Goal: Task Accomplishment & Management: Complete application form

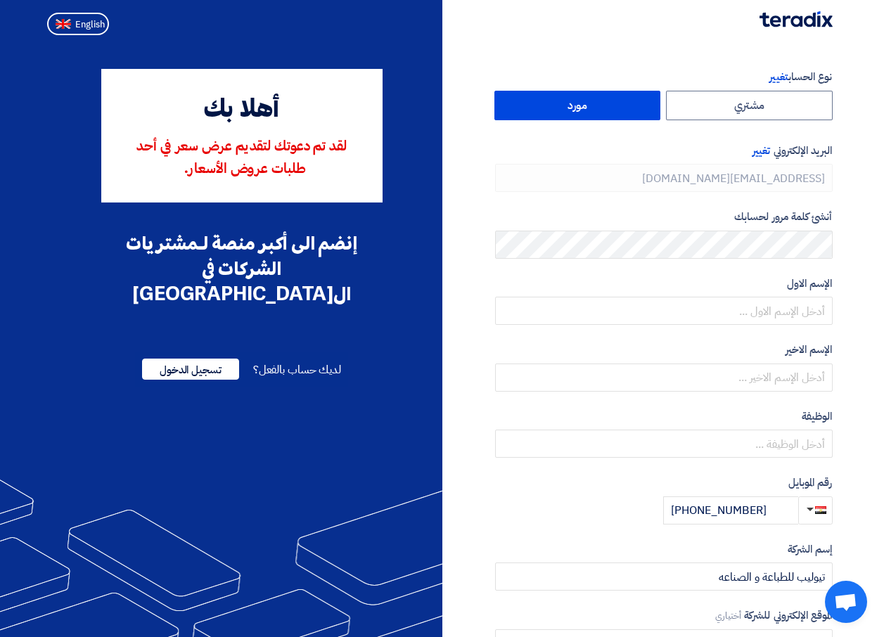
click at [404, 245] on div "أهلا بك لقد تم دعوتك لتقديم عرض سعر في [DATE] طلبات عروض الأسعار. إنضم الى أكبر…" at bounding box center [242, 236] width 380 height 335
click at [193, 359] on span "تسجيل الدخول" at bounding box center [190, 369] width 97 height 21
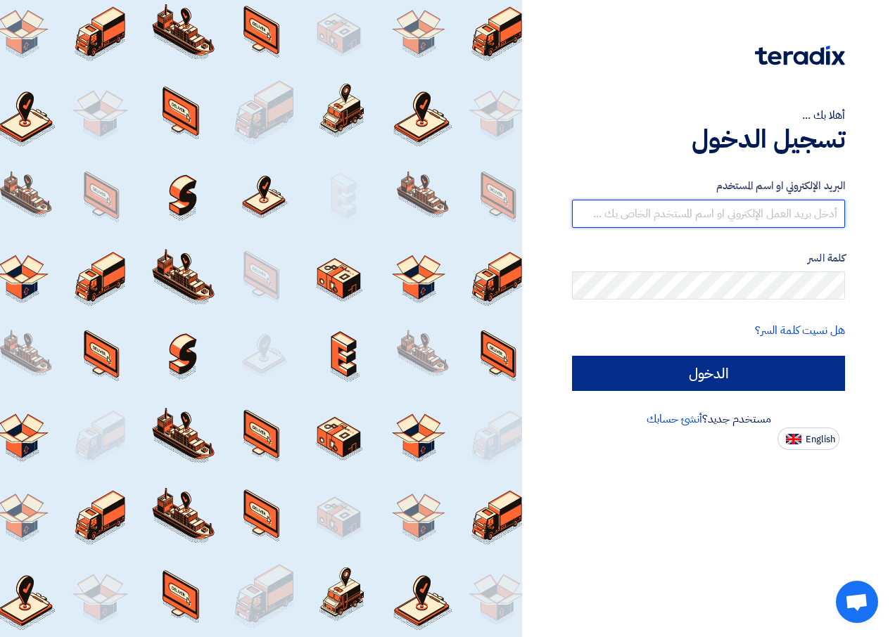
type input "[PERSON_NAME][EMAIL_ADDRESS][DOMAIN_NAME]"
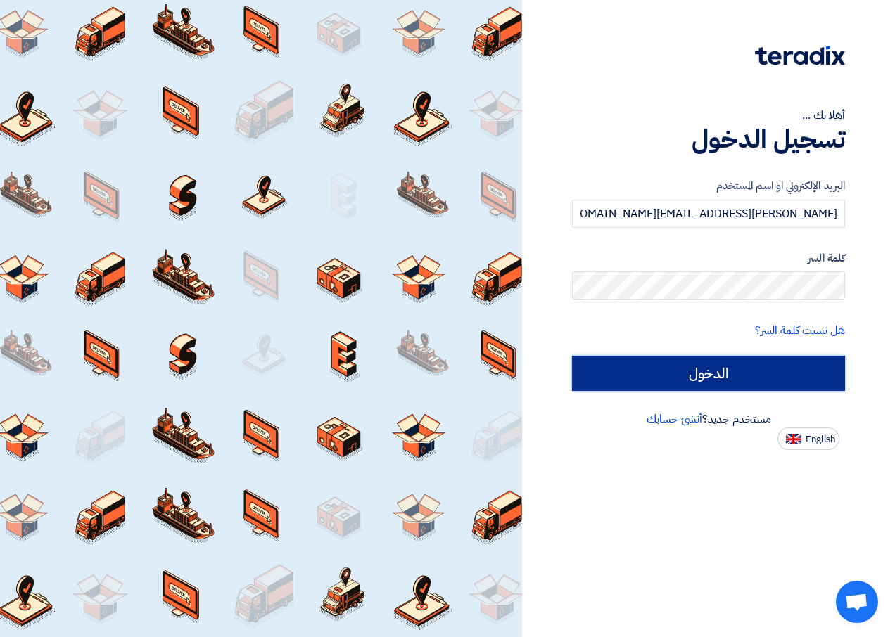
click at [646, 373] on input "الدخول" at bounding box center [708, 373] width 273 height 35
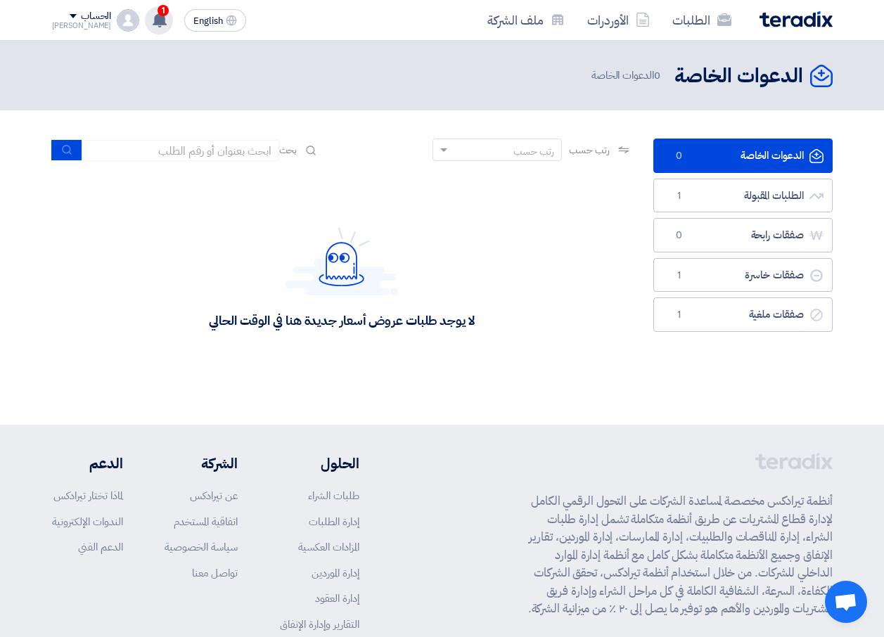
click at [153, 23] on use at bounding box center [160, 19] width 14 height 15
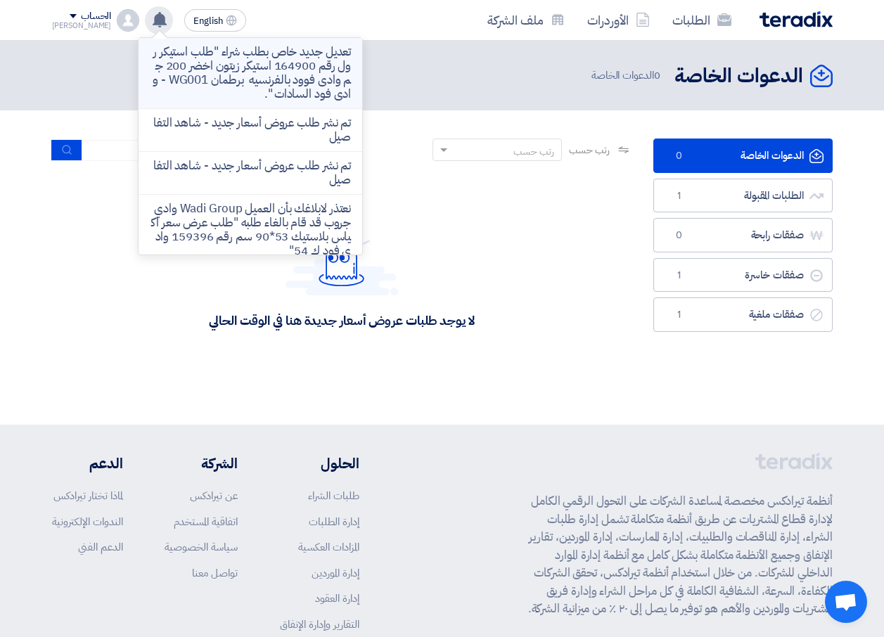
click at [228, 68] on p "تعديل جديد خاص بطلب شراء "طلب استيكر رول رقم 164900 استيكر زيتون اخضر 200 جم وا…" at bounding box center [250, 73] width 201 height 56
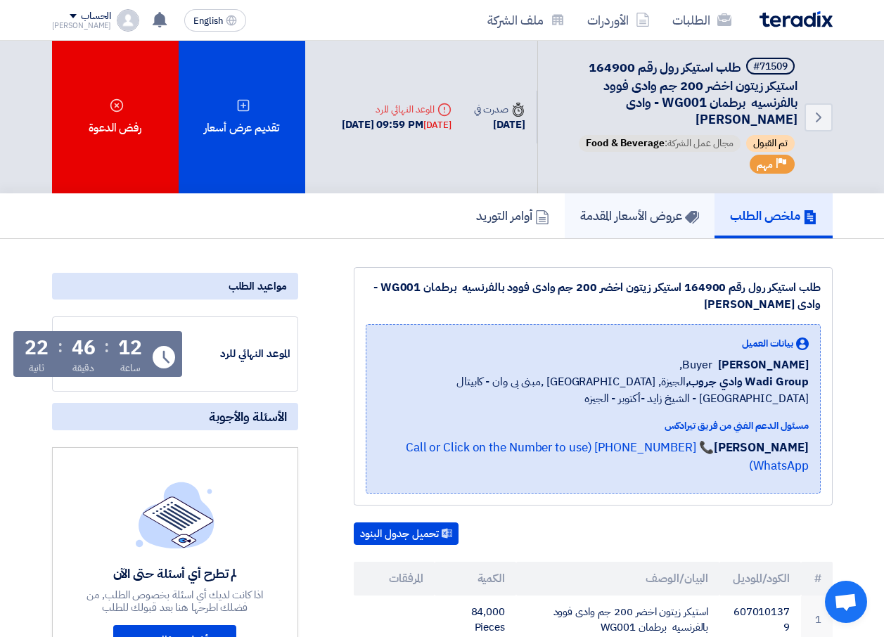
click at [627, 223] on h5 "عروض الأسعار المقدمة" at bounding box center [639, 215] width 119 height 16
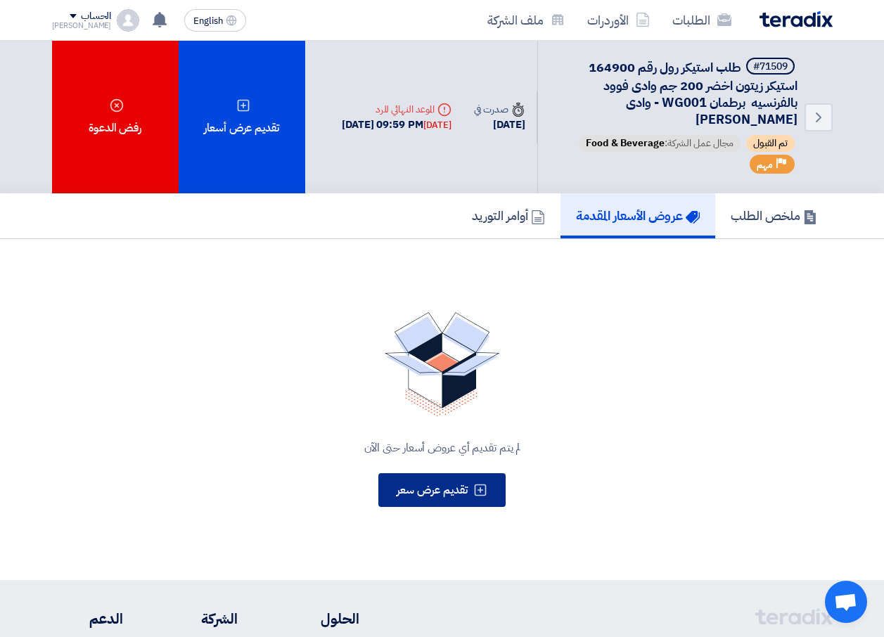
click at [434, 496] on span "تقديم عرض سعر" at bounding box center [432, 490] width 71 height 17
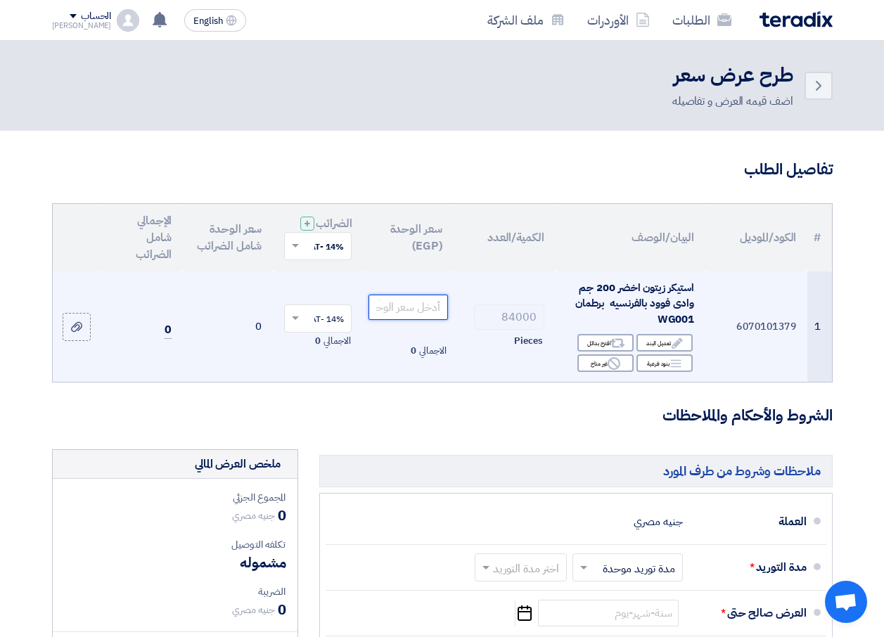
click at [426, 320] on input "number" at bounding box center [407, 307] width 79 height 25
paste input "0.635"
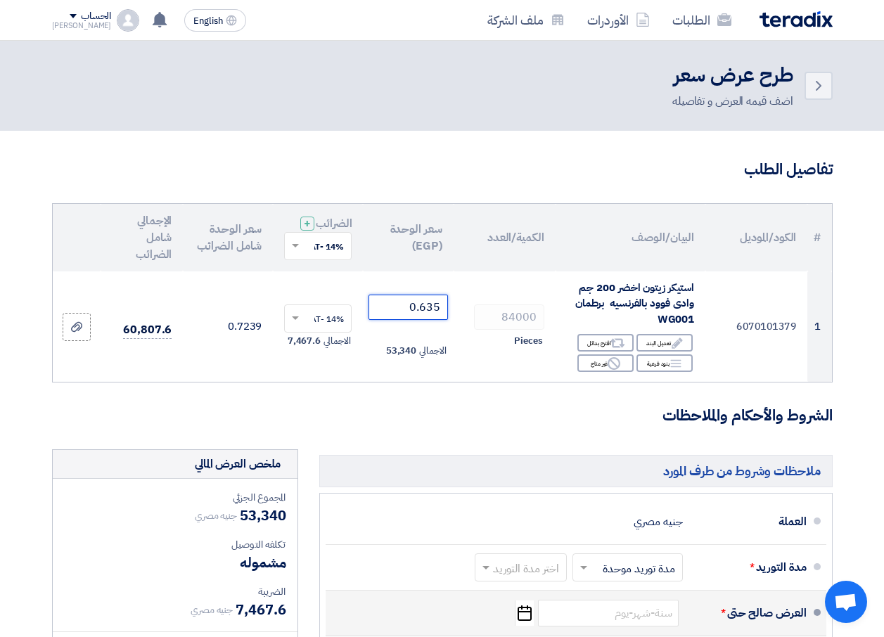
type input "0.635"
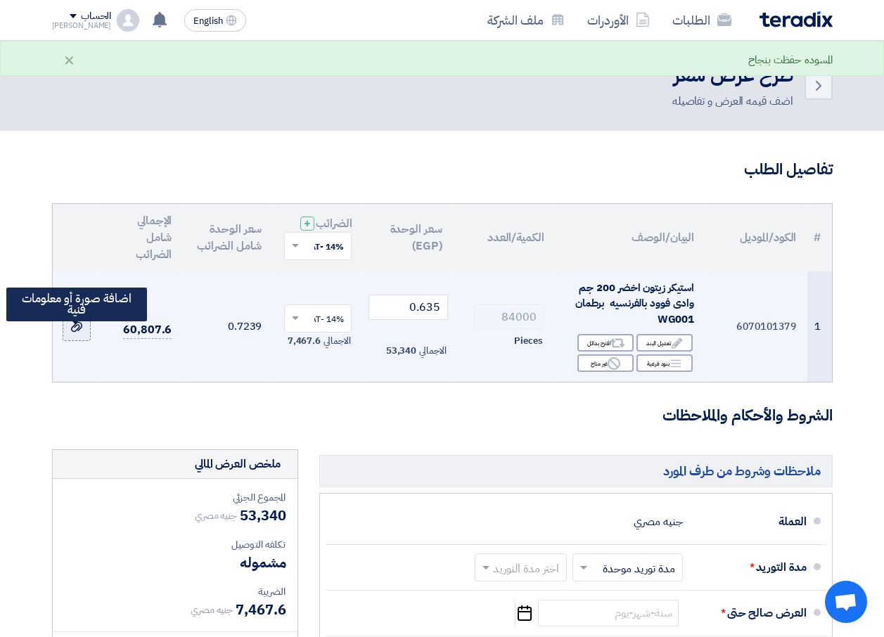
click at [81, 341] on label at bounding box center [77, 327] width 28 height 28
click at [0, 0] on input "file" at bounding box center [0, 0] width 0 height 0
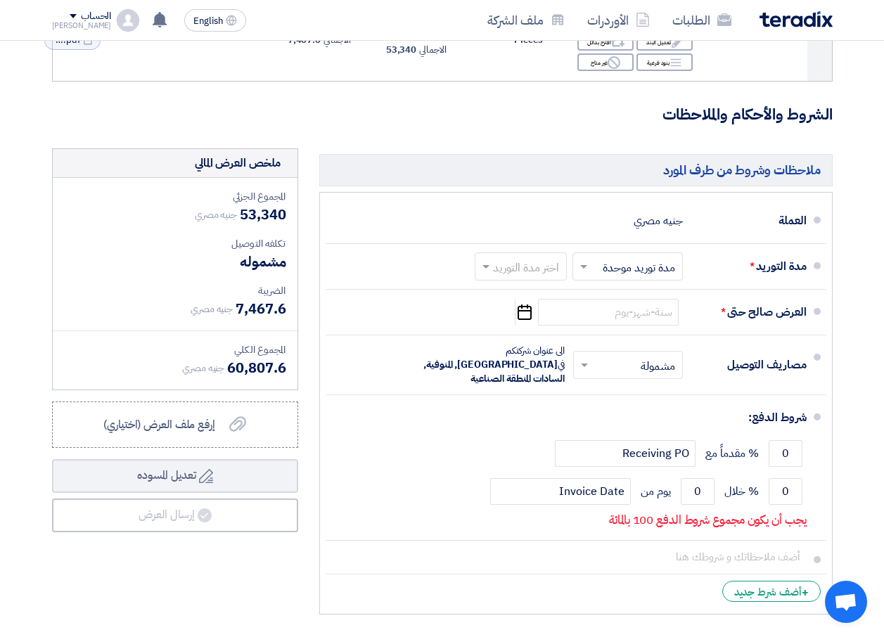
scroll to position [343, 0]
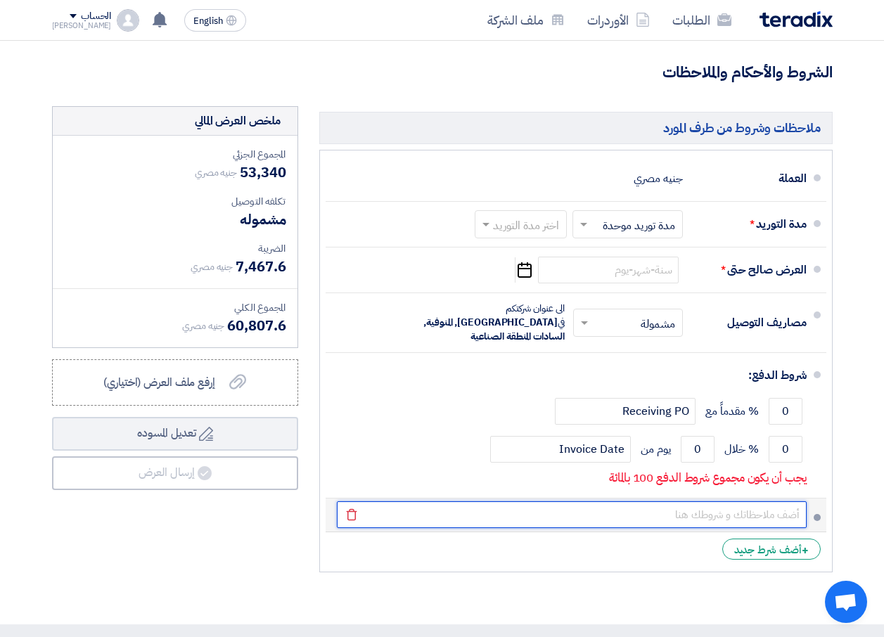
click at [753, 513] on input "text" at bounding box center [572, 514] width 470 height 27
type input "j"
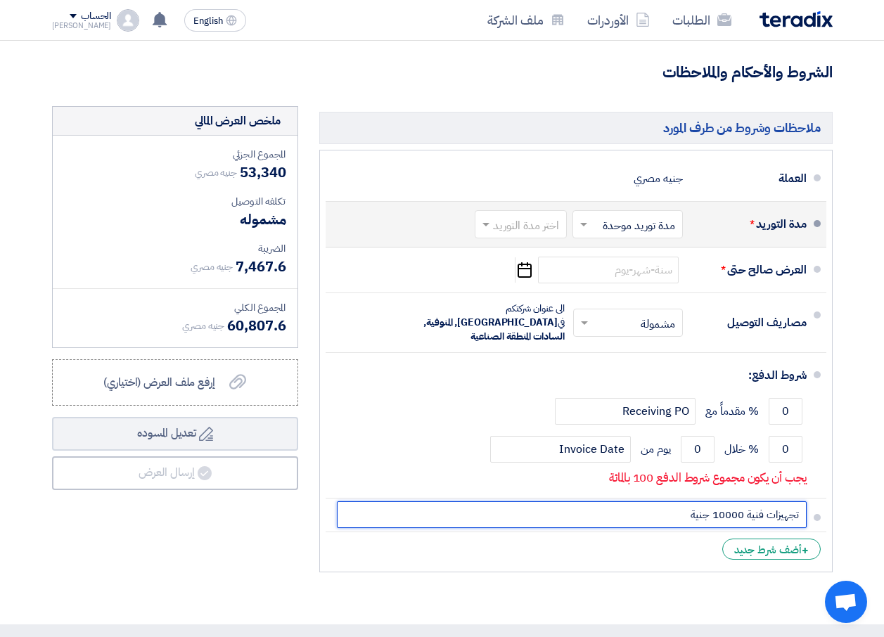
type input "تجهيزات فنية 10000 جنية"
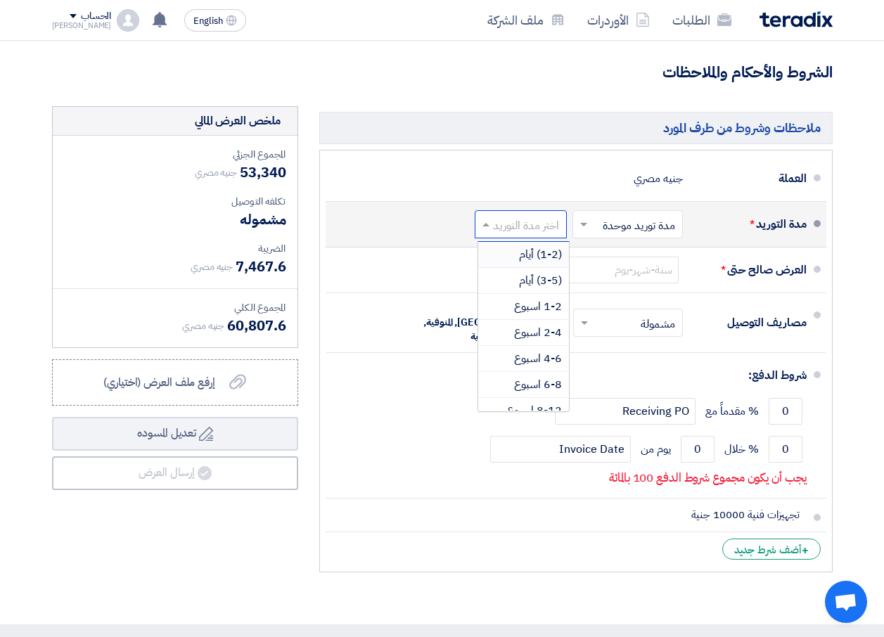
click at [505, 236] on input "text" at bounding box center [517, 225] width 85 height 20
click at [553, 321] on span "4-6 اسبوع" at bounding box center [538, 312] width 48 height 17
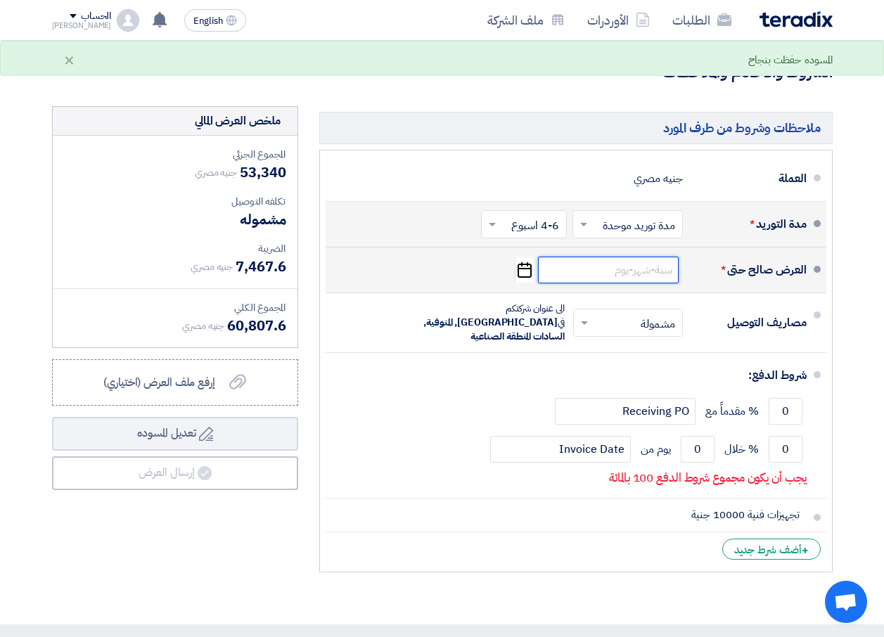
click at [650, 282] on input at bounding box center [608, 270] width 141 height 27
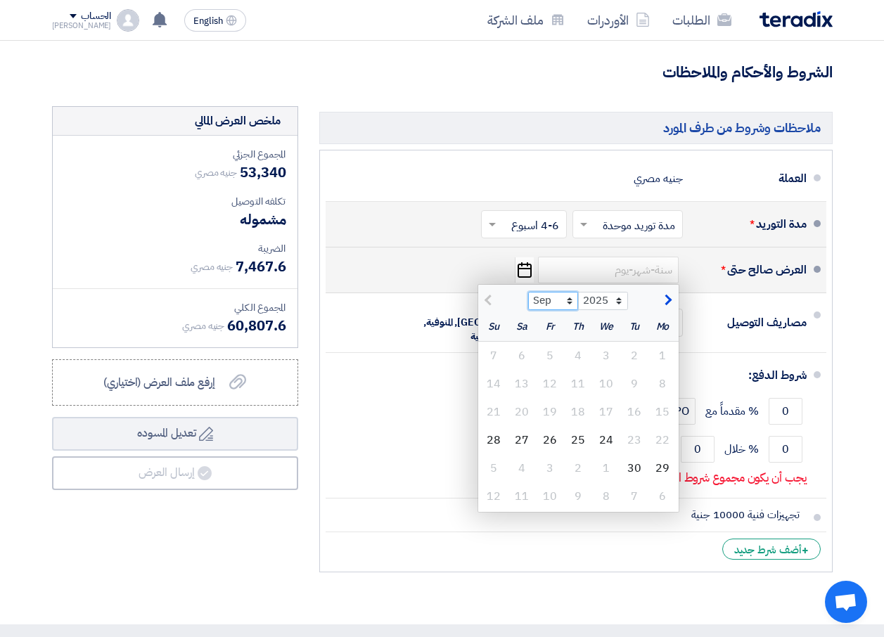
click at [571, 307] on select "Sep Oct Nov Dec" at bounding box center [553, 301] width 50 height 18
select select "12"
click at [528, 302] on select "Sep Oct Nov Dec" at bounding box center [553, 301] width 50 height 18
click at [663, 364] on div "1" at bounding box center [662, 356] width 28 height 28
type input "[DATE]"
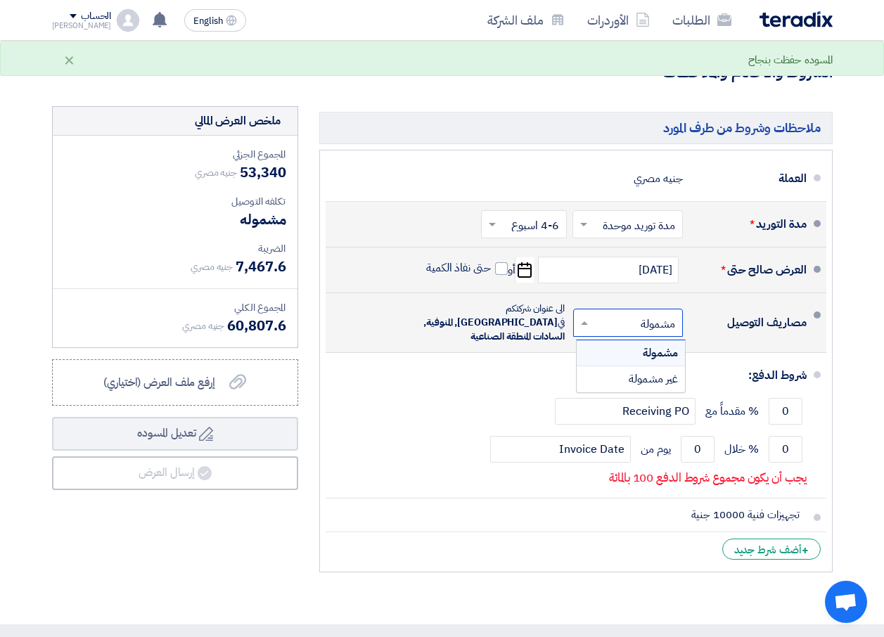
click at [586, 324] on span at bounding box center [583, 323] width 18 height 14
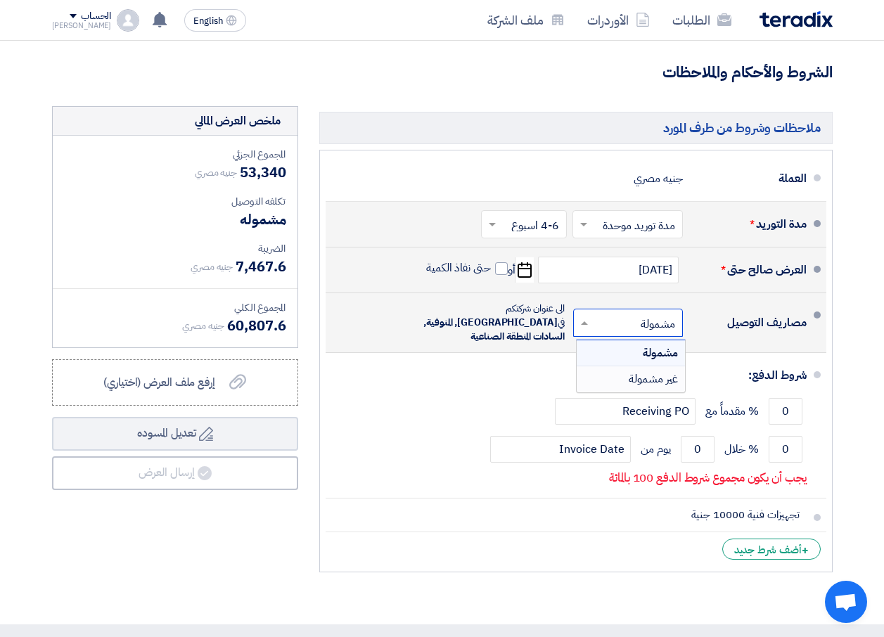
click at [666, 377] on span "غير مشمولة" at bounding box center [653, 379] width 49 height 17
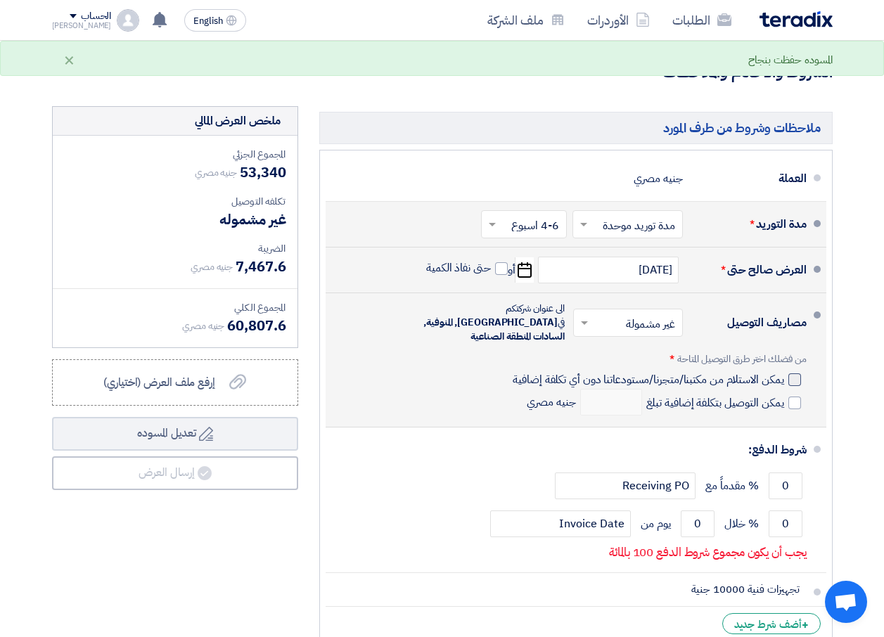
click at [790, 376] on div at bounding box center [794, 379] width 13 height 13
click at [783, 376] on input "يمكن الاستلام من مكتبنا/متجرنا/مستودعاتنا دون أي تكلفة إضافية" at bounding box center [647, 385] width 274 height 27
checkbox input "true"
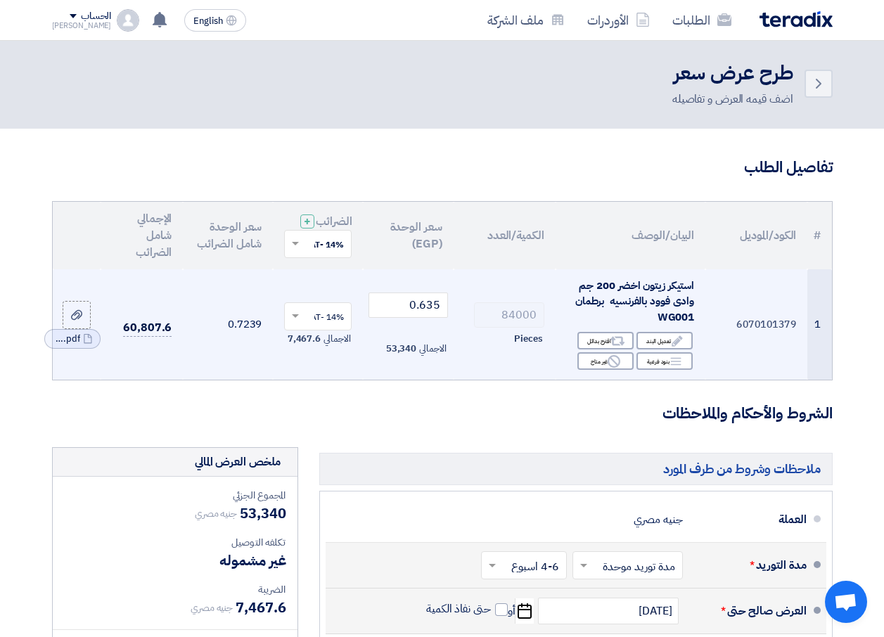
scroll to position [0, 0]
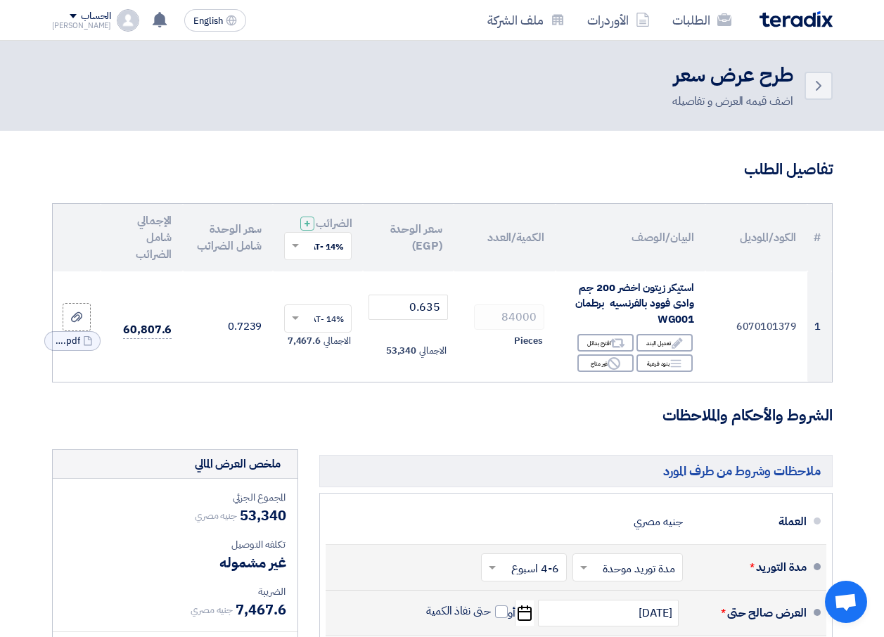
click at [762, 77] on h2 "طرح عرض سعر" at bounding box center [732, 75] width 121 height 27
click at [767, 104] on div "اضف قيمه العرض و تفاصيله" at bounding box center [732, 101] width 121 height 17
click at [815, 86] on icon "Back" at bounding box center [818, 85] width 17 height 17
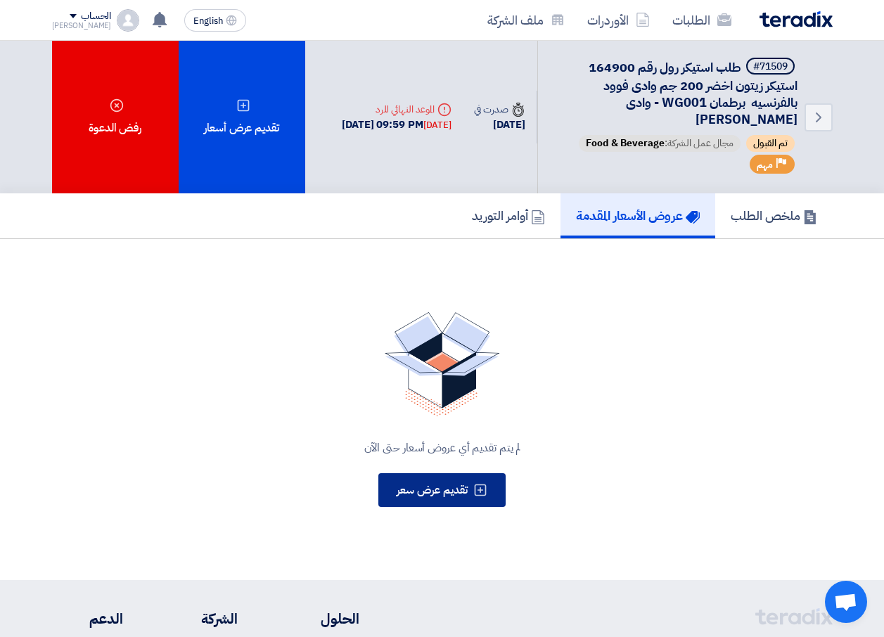
click at [461, 482] on span "تقديم عرض سعر" at bounding box center [432, 490] width 71 height 17
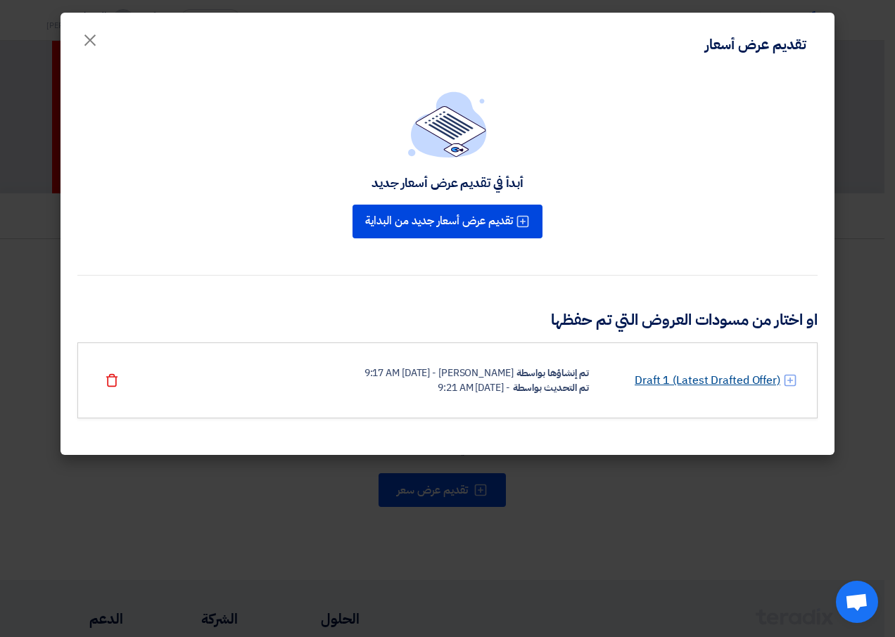
click at [743, 382] on link "Draft 1 (Latest Drafted Offer)" at bounding box center [707, 380] width 146 height 17
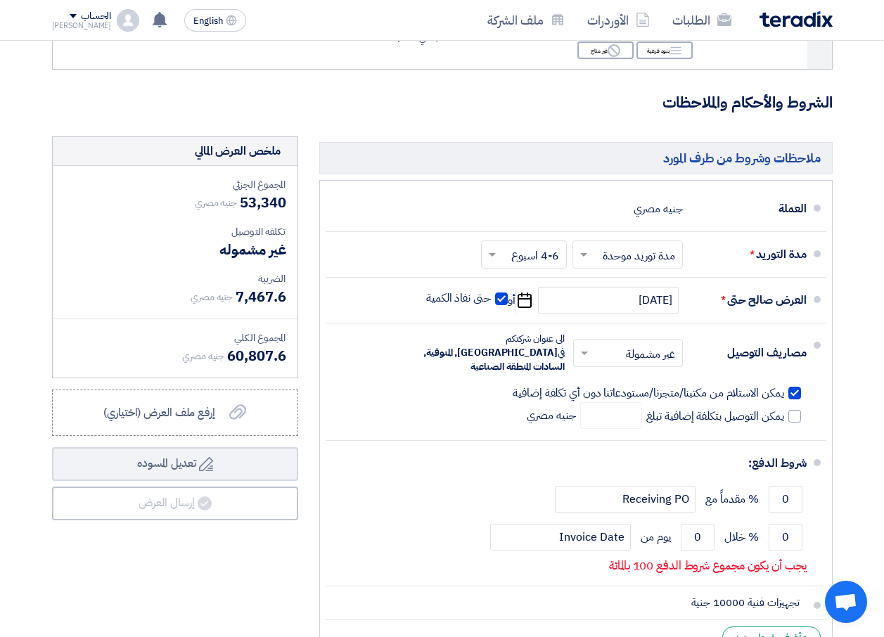
scroll to position [352, 0]
